Goal: Complete application form

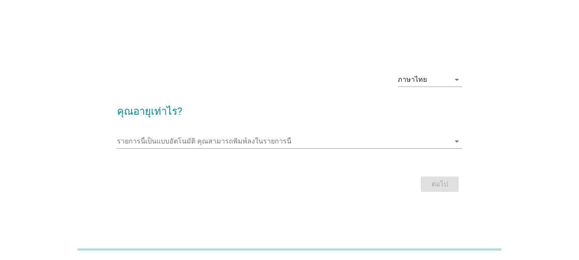
click at [184, 54] on div "ภาษาไทย arrow_drop_down คุณอายุเท่าไร? รายการนี้เป็นแบบอัตโนมัติ [PERSON_NAME]พ…" at bounding box center [289, 130] width 559 height 163
click at [233, 144] on input "รายการนี้เป็นแบบอัตโนมัติ คุณสามารถพิมพ์ลงในรายการนี้" at bounding box center [283, 142] width 333 height 14
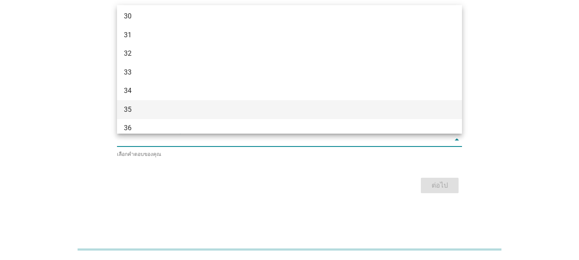
scroll to position [229, 0]
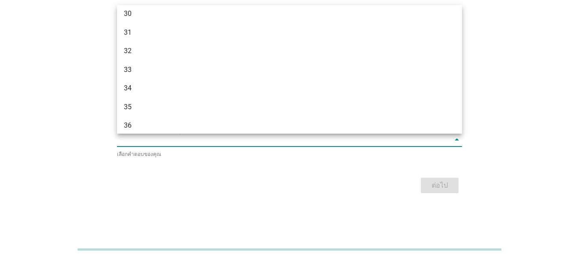
click at [184, 91] on div "34" at bounding box center [276, 88] width 304 height 10
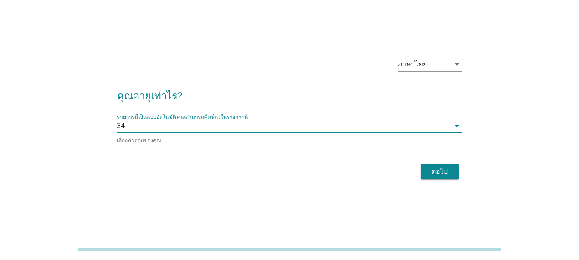
scroll to position [21, 0]
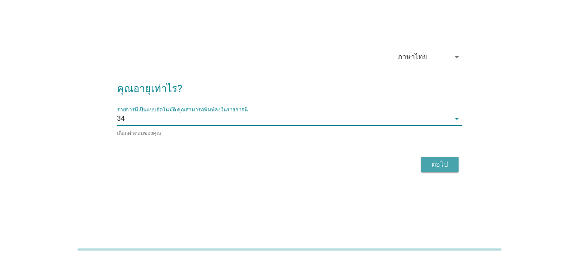
click at [434, 157] on button "ต่อไป" at bounding box center [440, 164] width 38 height 15
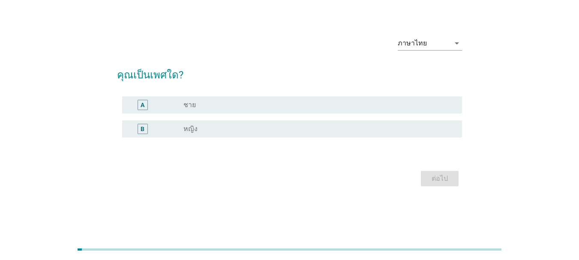
scroll to position [0, 0]
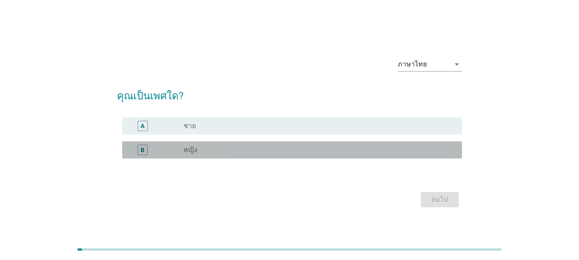
click at [205, 151] on div "radio_button_unchecked หญิง" at bounding box center [316, 150] width 265 height 9
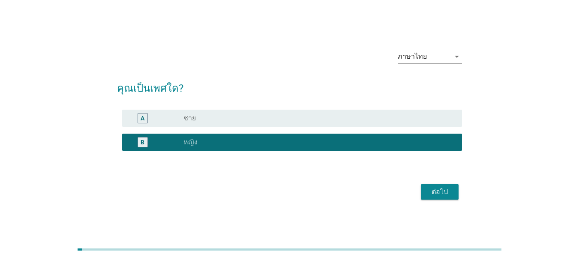
scroll to position [21, 0]
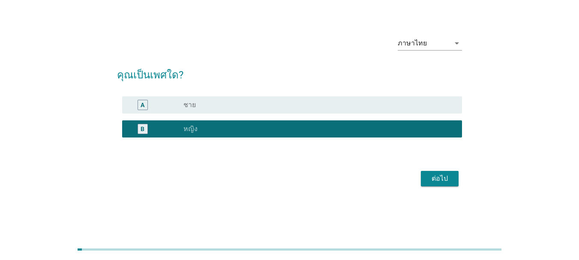
click at [482, 148] on div "ภาษาไทย arrow_drop_down คุณเป็นเพศใด? A radio_button_unchecked ชาย B radio_butt…" at bounding box center [290, 109] width 538 height 173
click at [62, 239] on link at bounding box center [62, 242] width 0 height 6
click at [438, 187] on div "ต่อไป" at bounding box center [289, 179] width 345 height 21
click at [441, 176] on div "ต่อไป" at bounding box center [440, 179] width 24 height 10
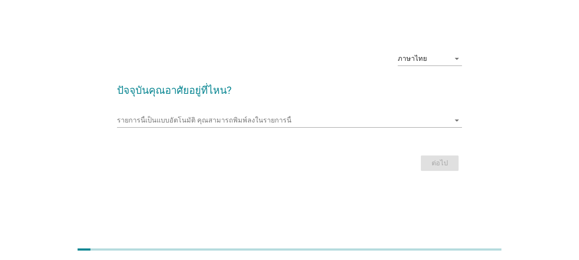
scroll to position [0, 0]
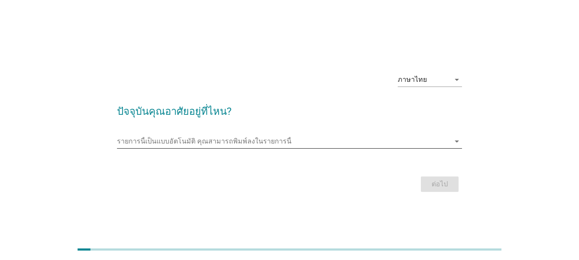
click at [215, 145] on input "รายการนี้เป็นแบบอัตโนมัติ คุณสามารถพิมพ์ลงในรายการนี้" at bounding box center [283, 142] width 333 height 14
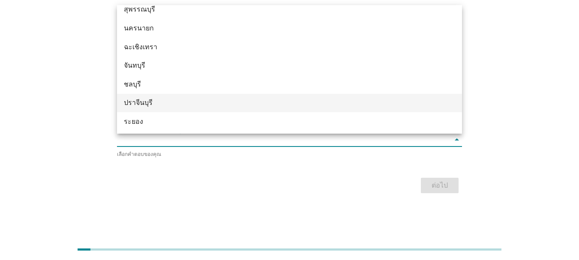
scroll to position [1000, 0]
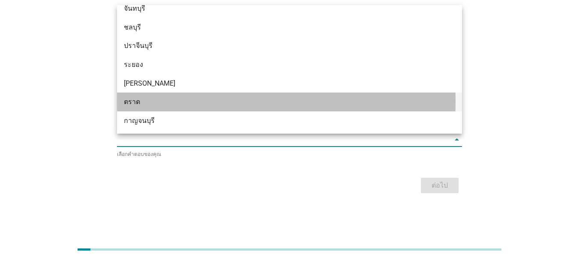
click at [169, 100] on div "ตราด" at bounding box center [276, 102] width 304 height 10
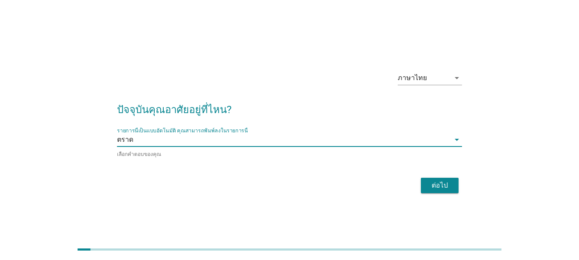
click at [442, 184] on div "ต่อไป" at bounding box center [440, 186] width 24 height 10
